Goal: Task Accomplishment & Management: Use online tool/utility

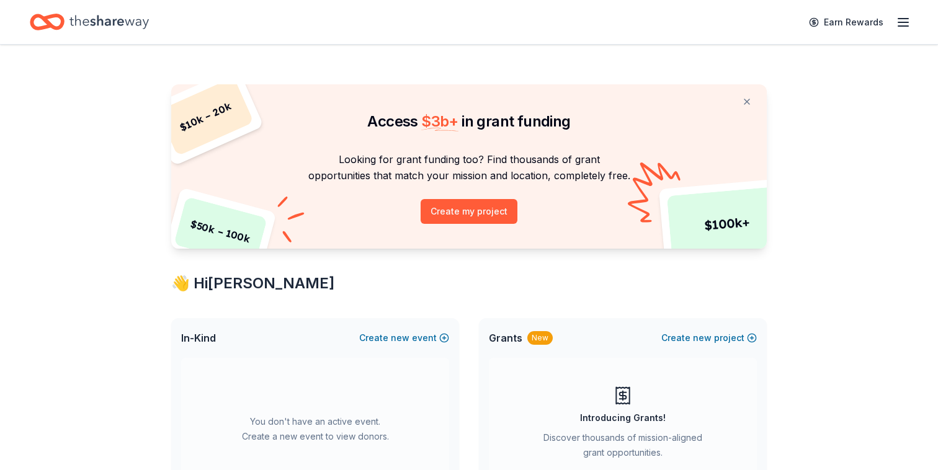
click at [94, 17] on icon "Home" at bounding box center [109, 21] width 79 height 25
click at [896, 17] on icon "button" at bounding box center [903, 22] width 15 height 15
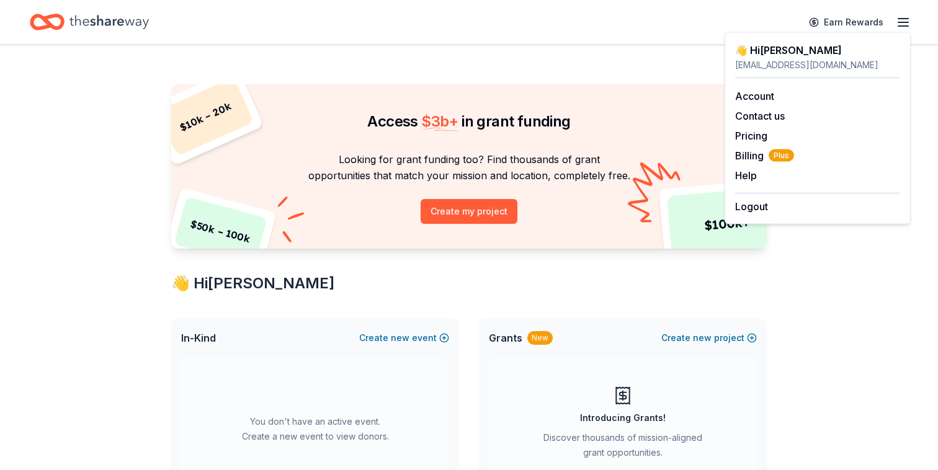
click at [686, 110] on div "Access $ 3b + in grant funding" at bounding box center [469, 110] width 596 height 52
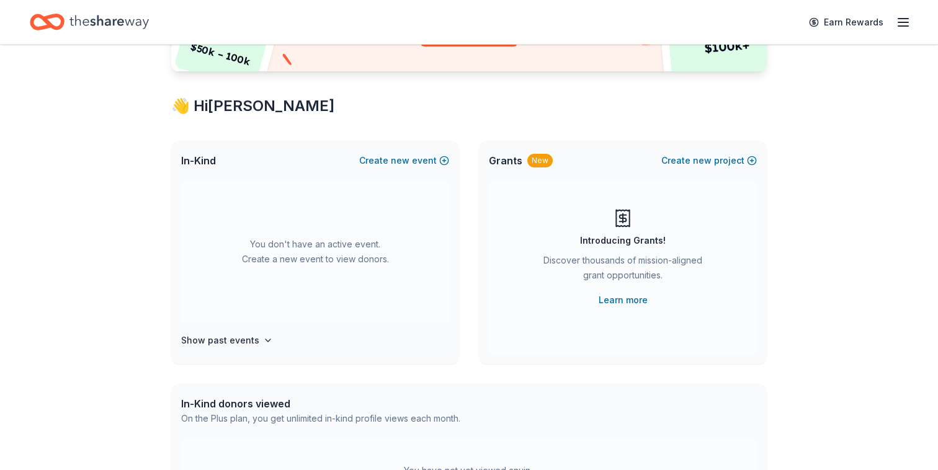
scroll to position [203, 0]
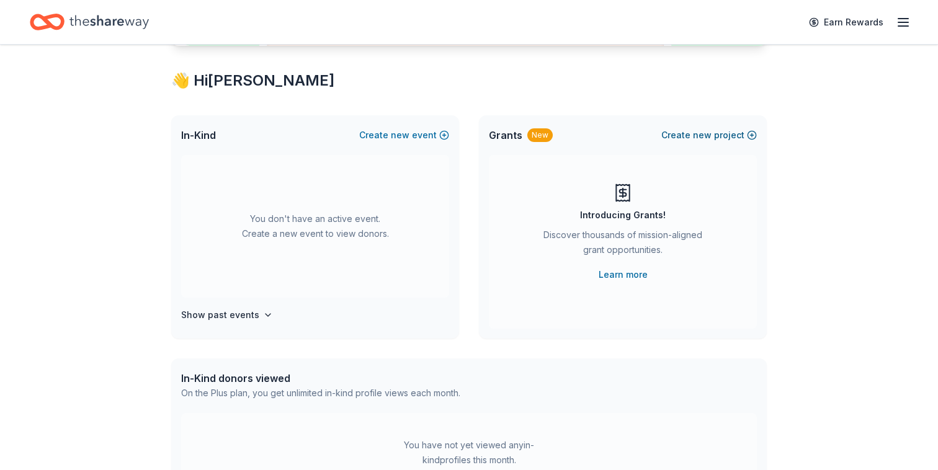
click at [688, 138] on button "Create new project" at bounding box center [710, 135] width 96 height 15
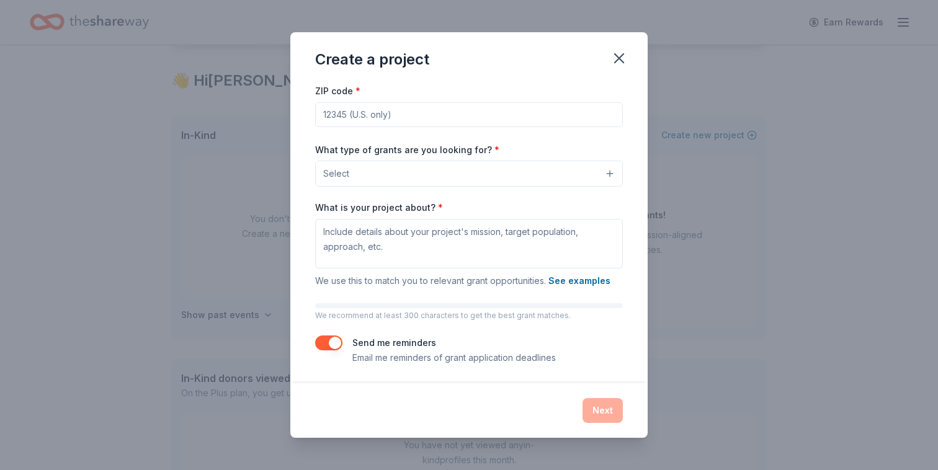
scroll to position [60, 0]
click at [615, 59] on icon "button" at bounding box center [619, 58] width 17 height 17
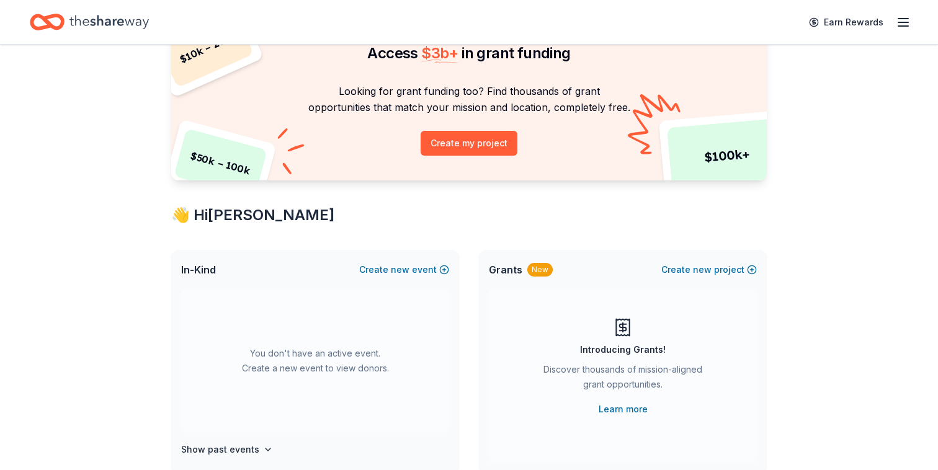
scroll to position [0, 0]
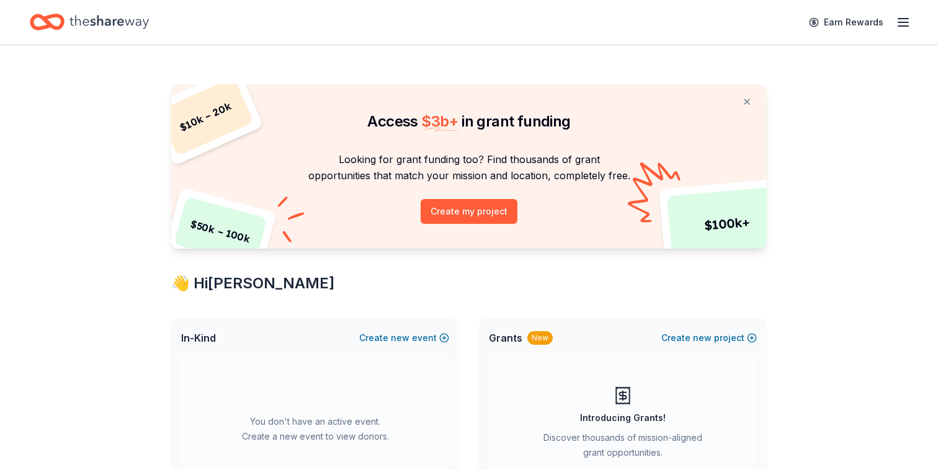
click at [110, 22] on icon "Home" at bounding box center [109, 22] width 79 height 14
click at [750, 103] on button at bounding box center [747, 101] width 30 height 25
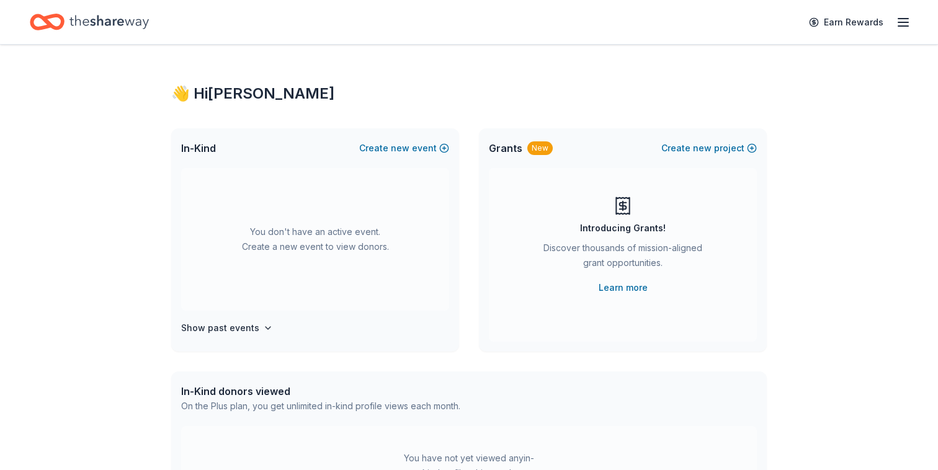
scroll to position [15, 0]
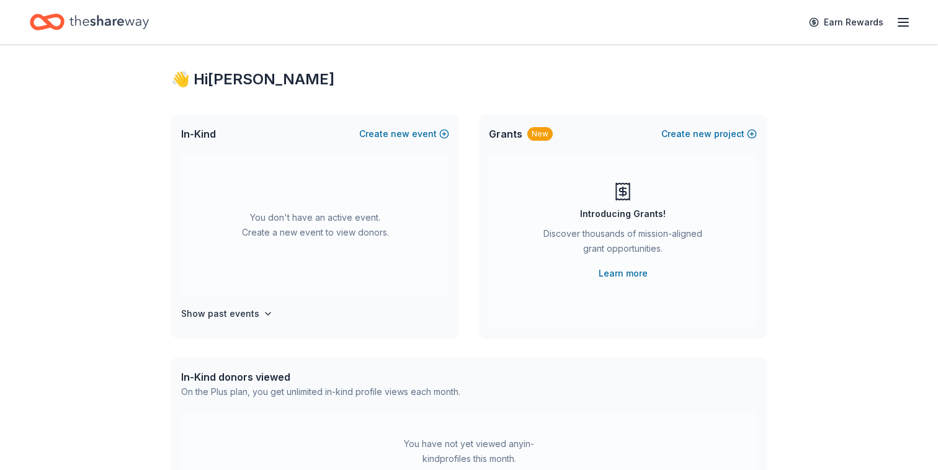
click at [240, 304] on div "You don't have an active event. Create a new event to view donors. Show past ev…" at bounding box center [315, 246] width 288 height 184
click at [245, 317] on h4 "Show past events" at bounding box center [220, 314] width 78 height 15
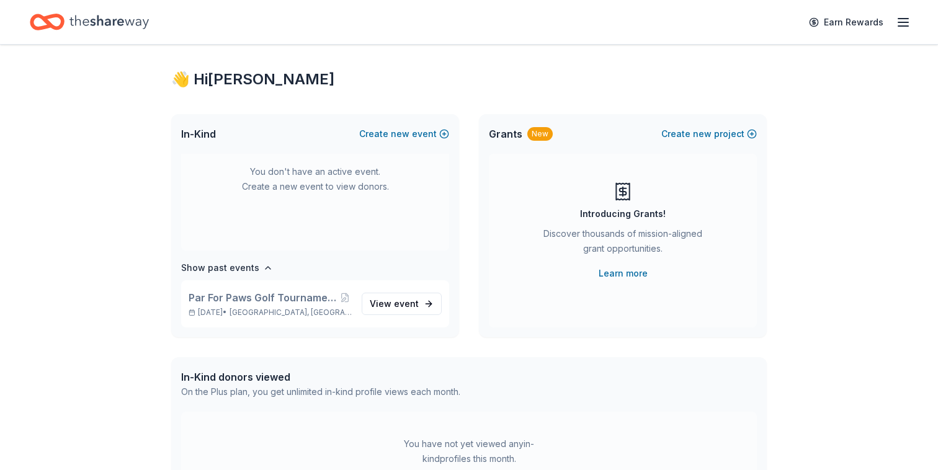
scroll to position [0, 0]
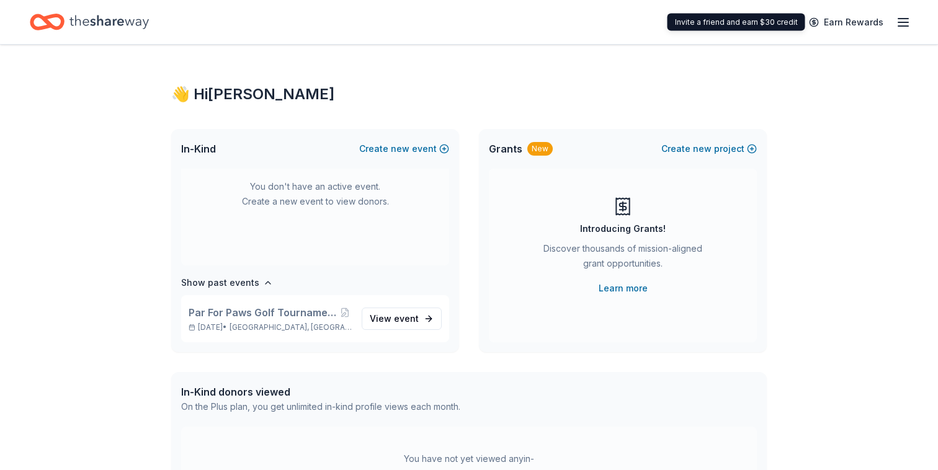
click at [896, 26] on icon "button" at bounding box center [903, 22] width 15 height 15
